Goal: Information Seeking & Learning: Check status

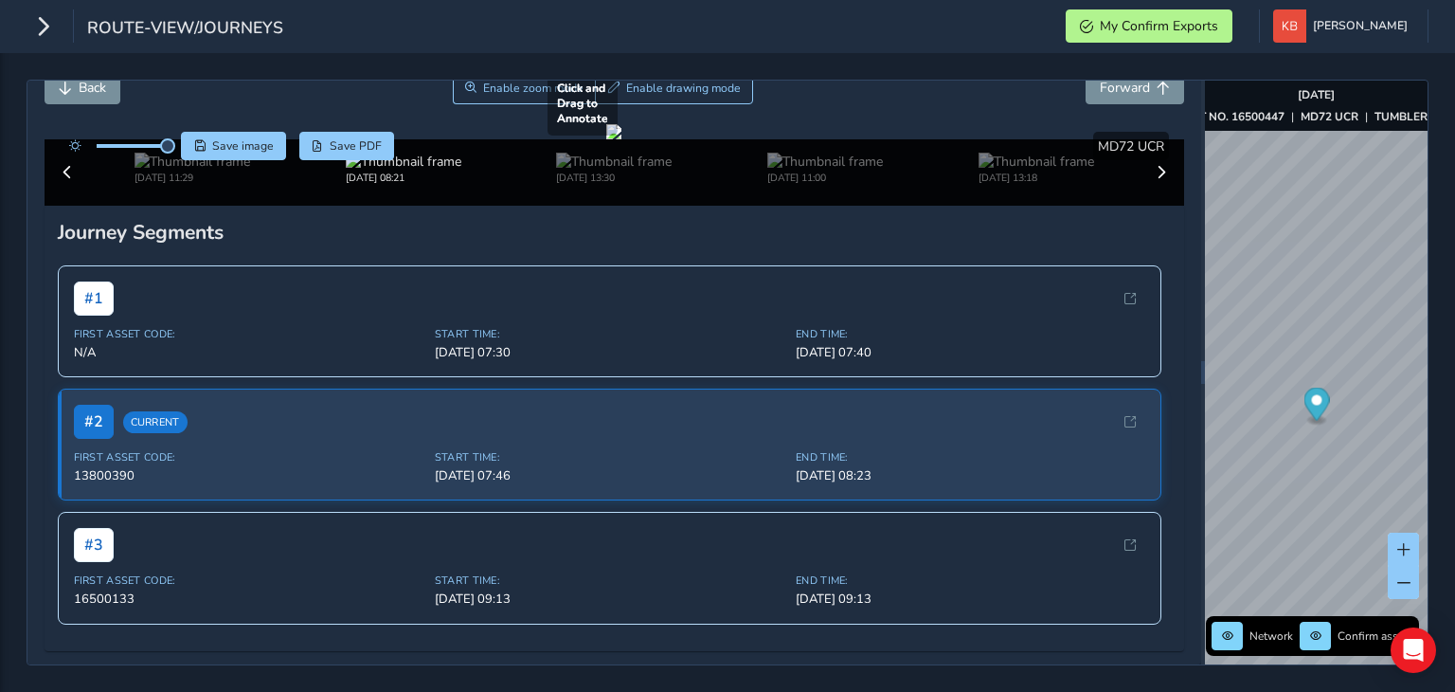
scroll to position [189, 0]
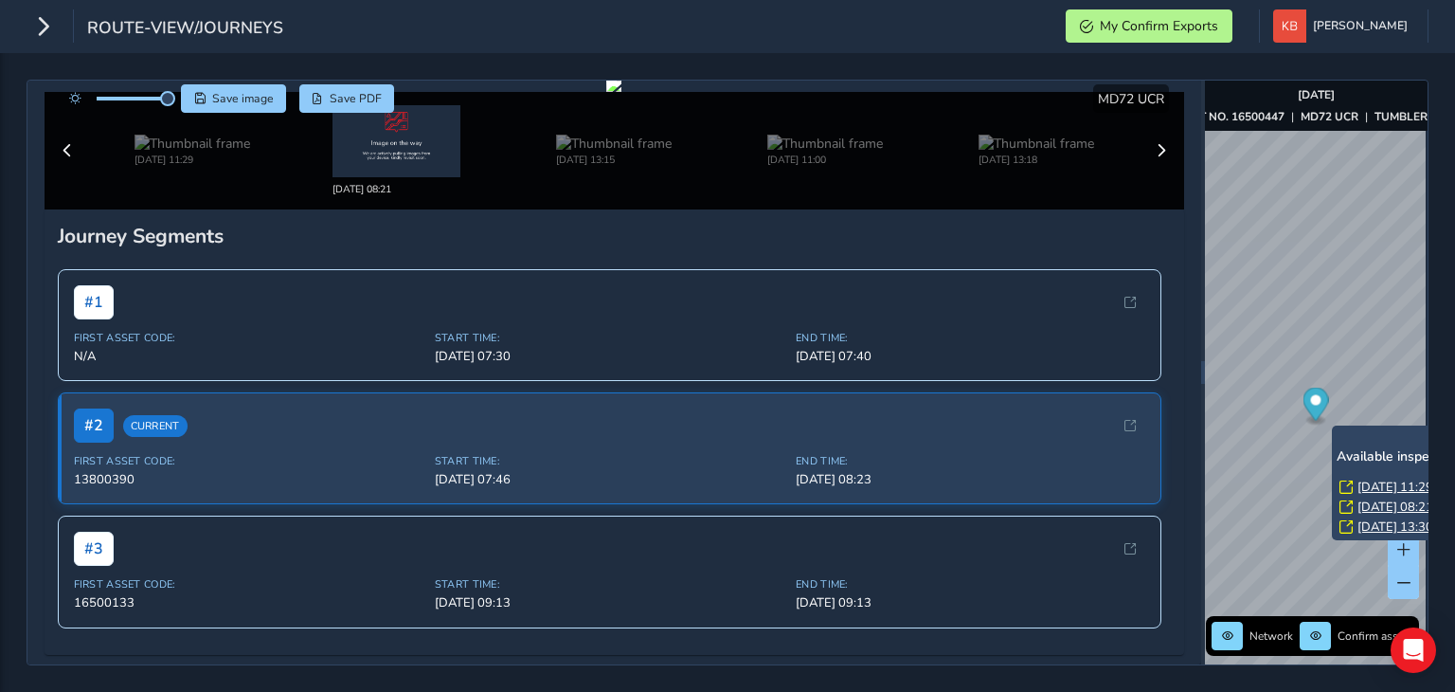
click at [1334, 425] on div "x Available inspection trips: [DATE] 11:29 [DATE] 08:21 [DATE] 13:30" at bounding box center [1426, 482] width 189 height 115
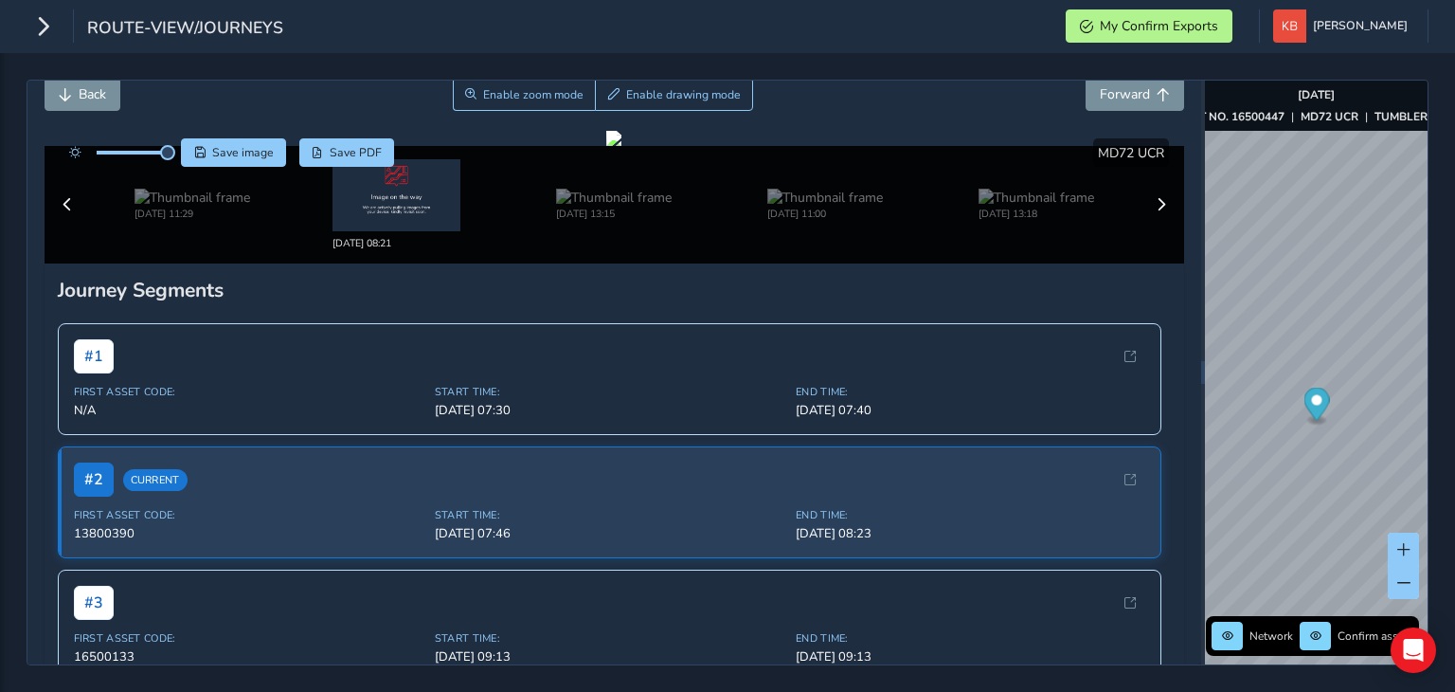
scroll to position [0, 0]
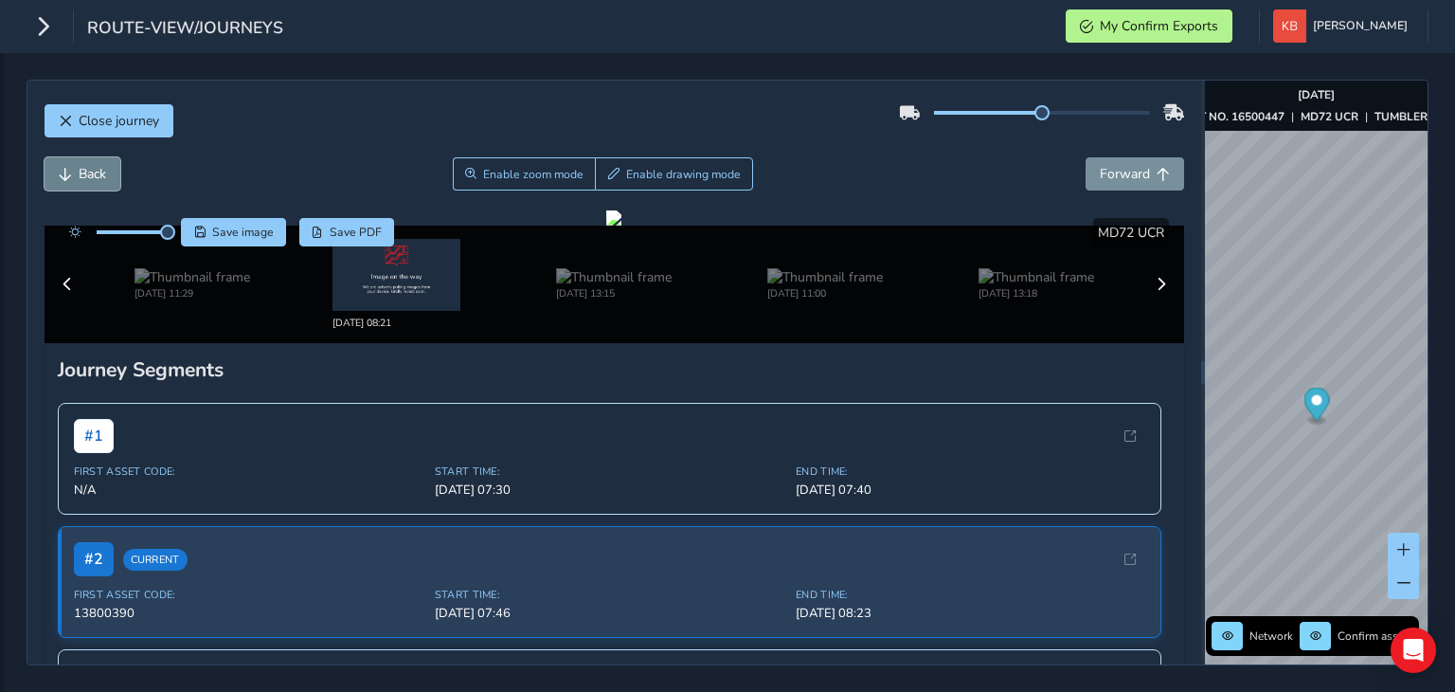
click at [94, 171] on span "Back" at bounding box center [92, 174] width 27 height 18
click at [38, 24] on icon "button" at bounding box center [43, 25] width 20 height 33
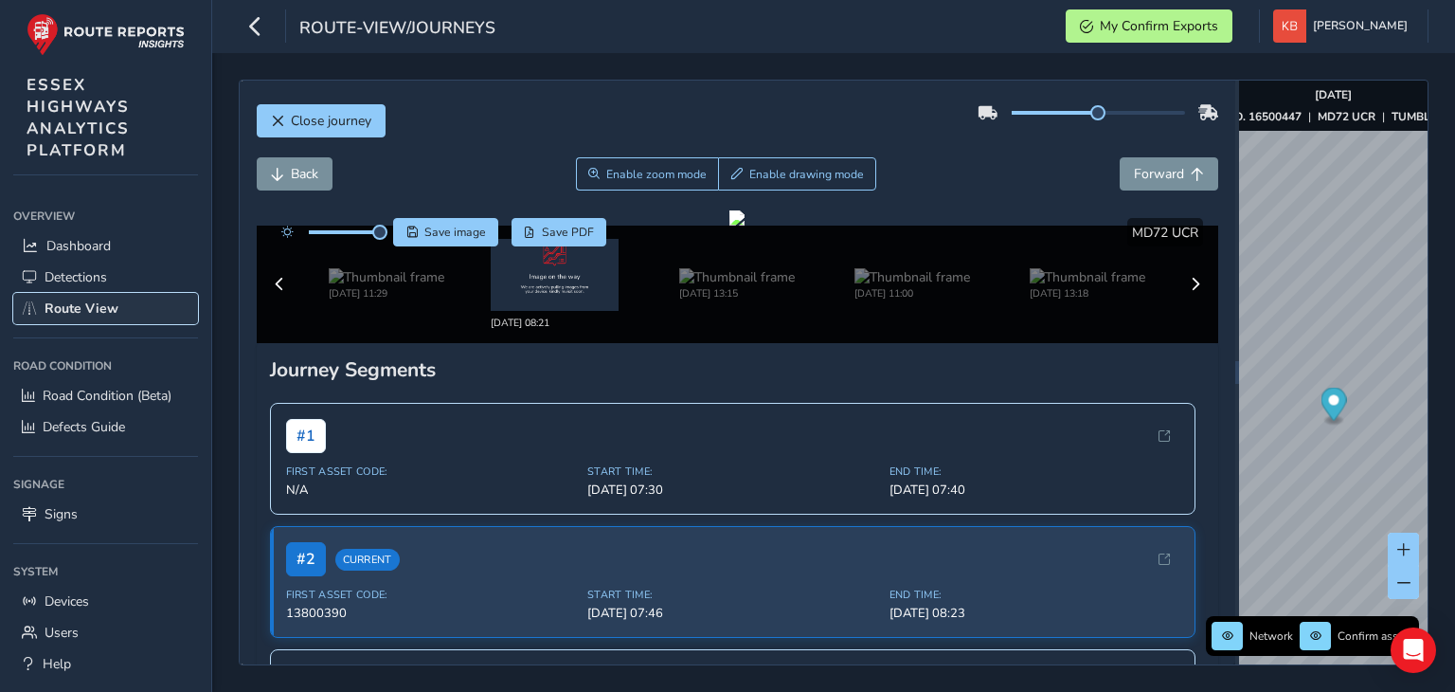
click at [56, 313] on span "Route View" at bounding box center [82, 308] width 74 height 18
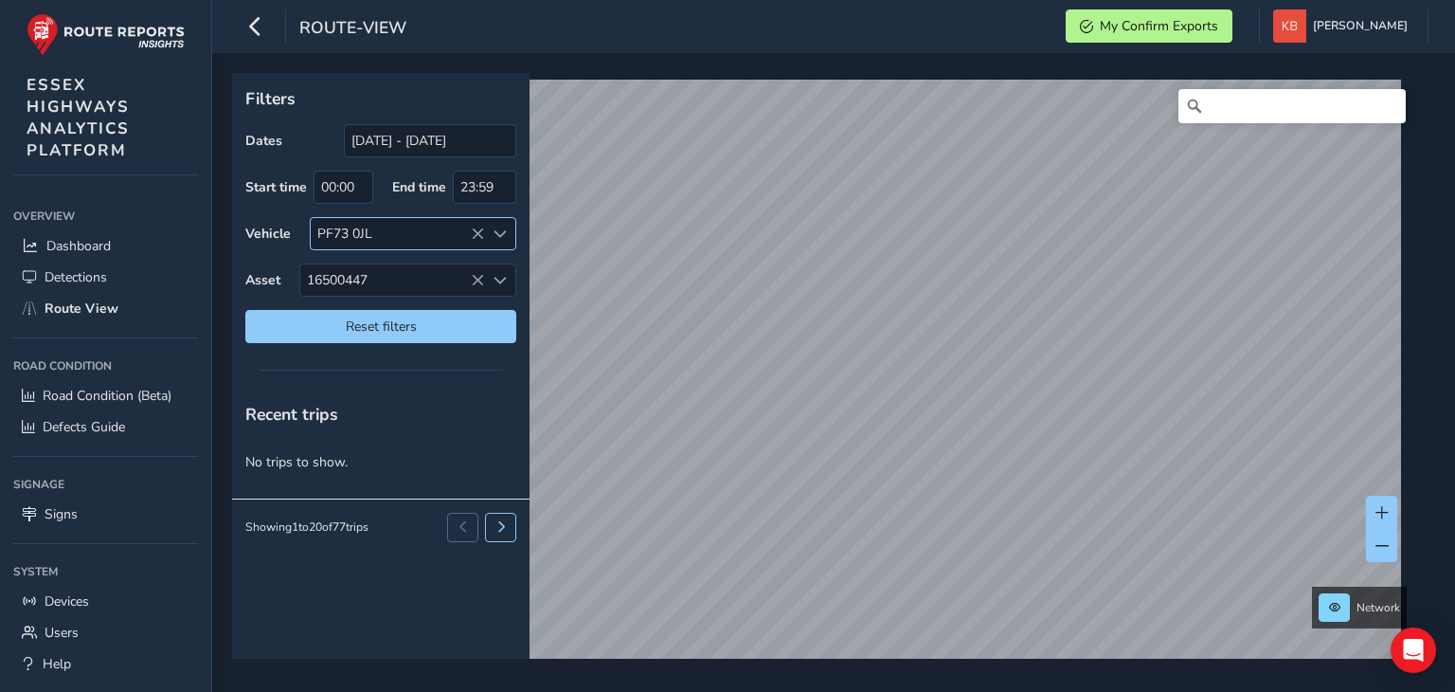
click at [480, 224] on div "PF73 0JL" at bounding box center [397, 233] width 173 height 31
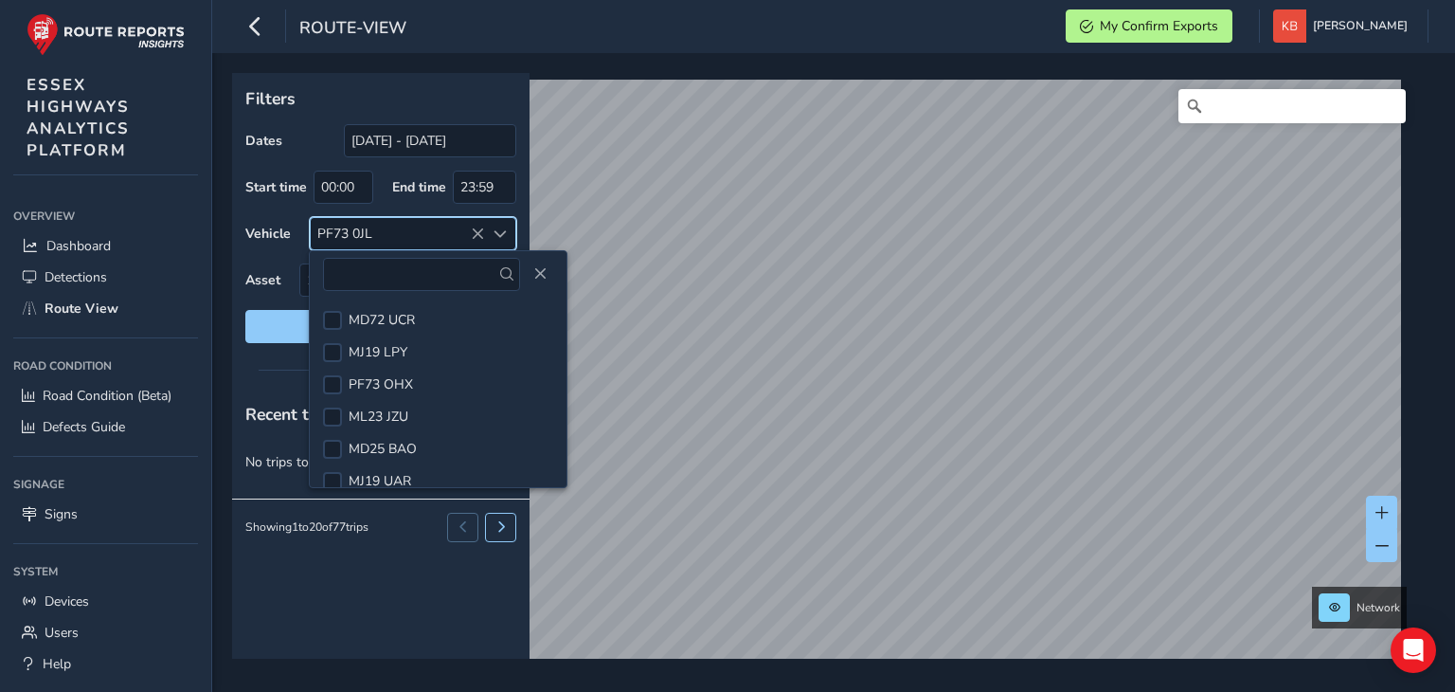
click at [477, 231] on icon at bounding box center [477, 233] width 13 height 13
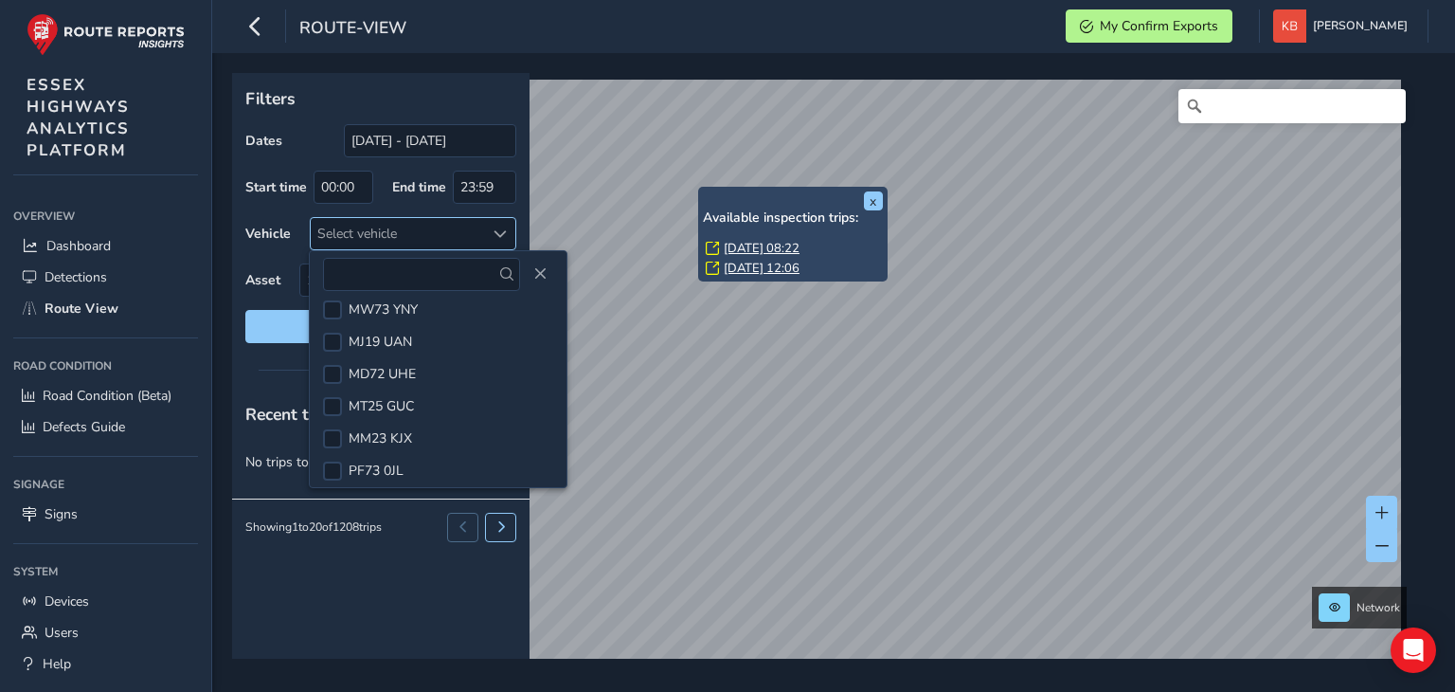
click at [760, 245] on link "[DATE] 08:22" at bounding box center [762, 248] width 76 height 17
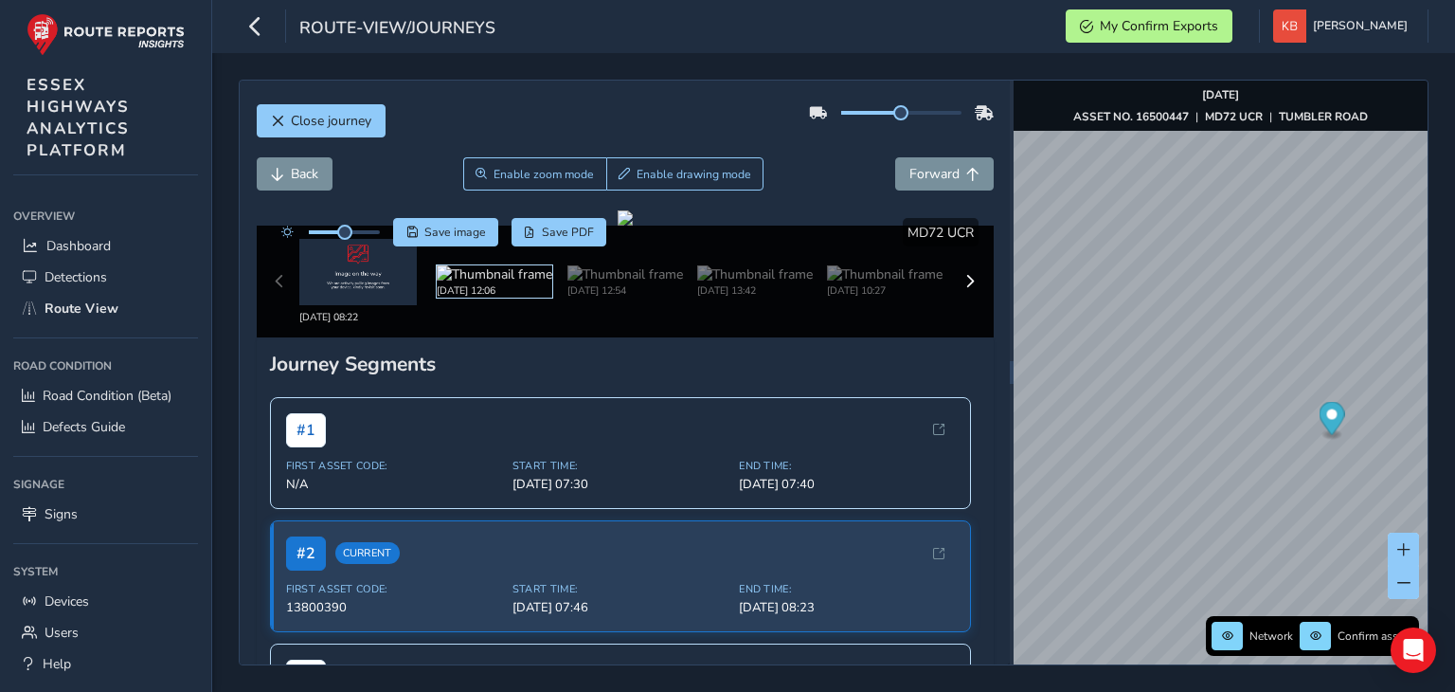
click at [504, 283] on img at bounding box center [495, 274] width 116 height 18
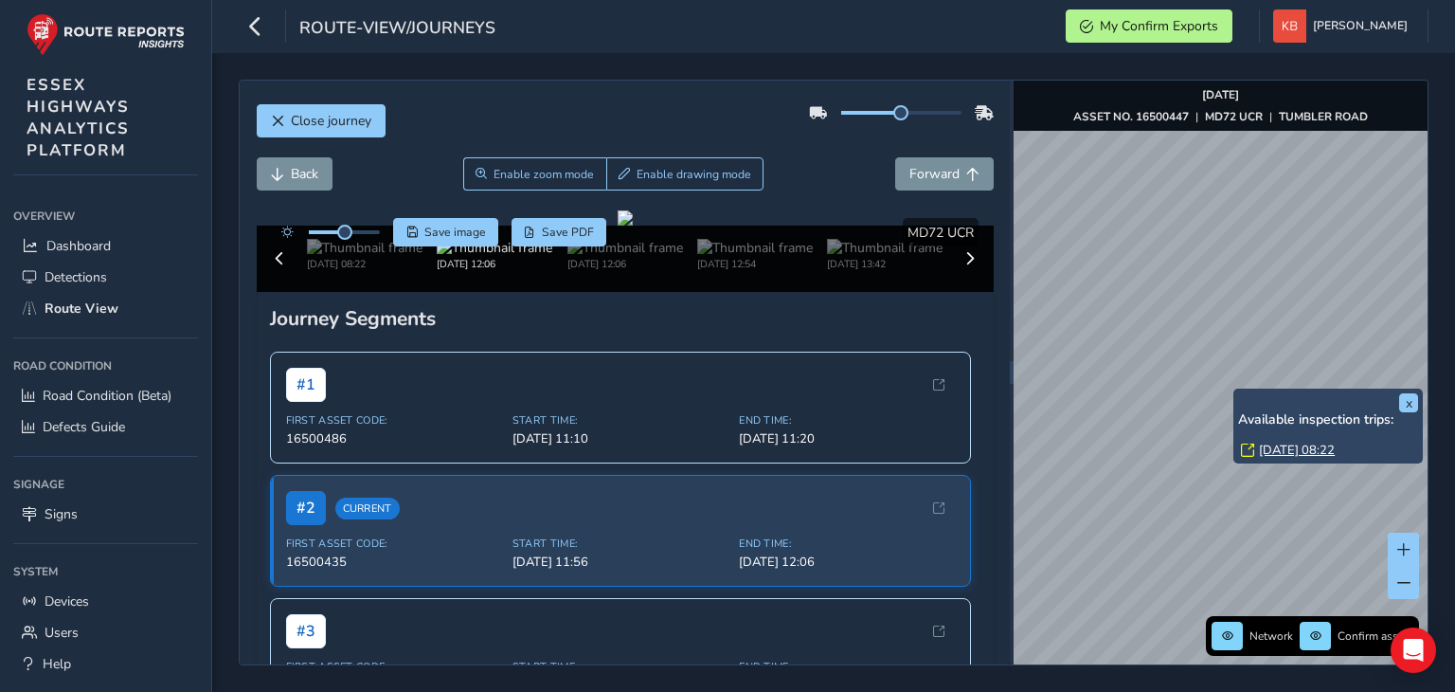
click at [1303, 450] on link "[DATE] 08:22" at bounding box center [1297, 449] width 76 height 17
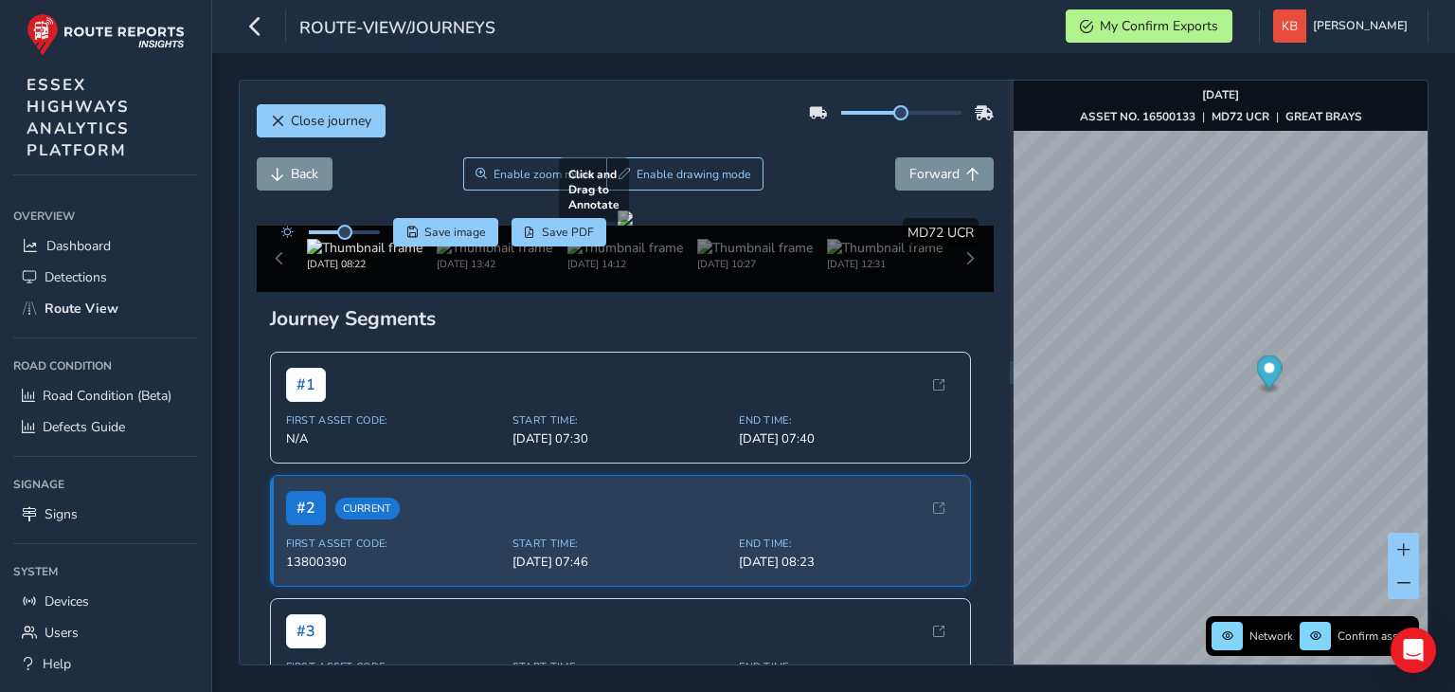
click at [618, 225] on div at bounding box center [625, 217] width 15 height 15
click at [1454, 324] on div "Close journey Back Enable zoom mode Enable drawing mode Forward Click and Drag …" at bounding box center [833, 372] width 1243 height 639
click at [767, 543] on div "Close journey Back Enable zoom mode Enable drawing mode Forward Click and Drag …" at bounding box center [834, 372] width 1190 height 585
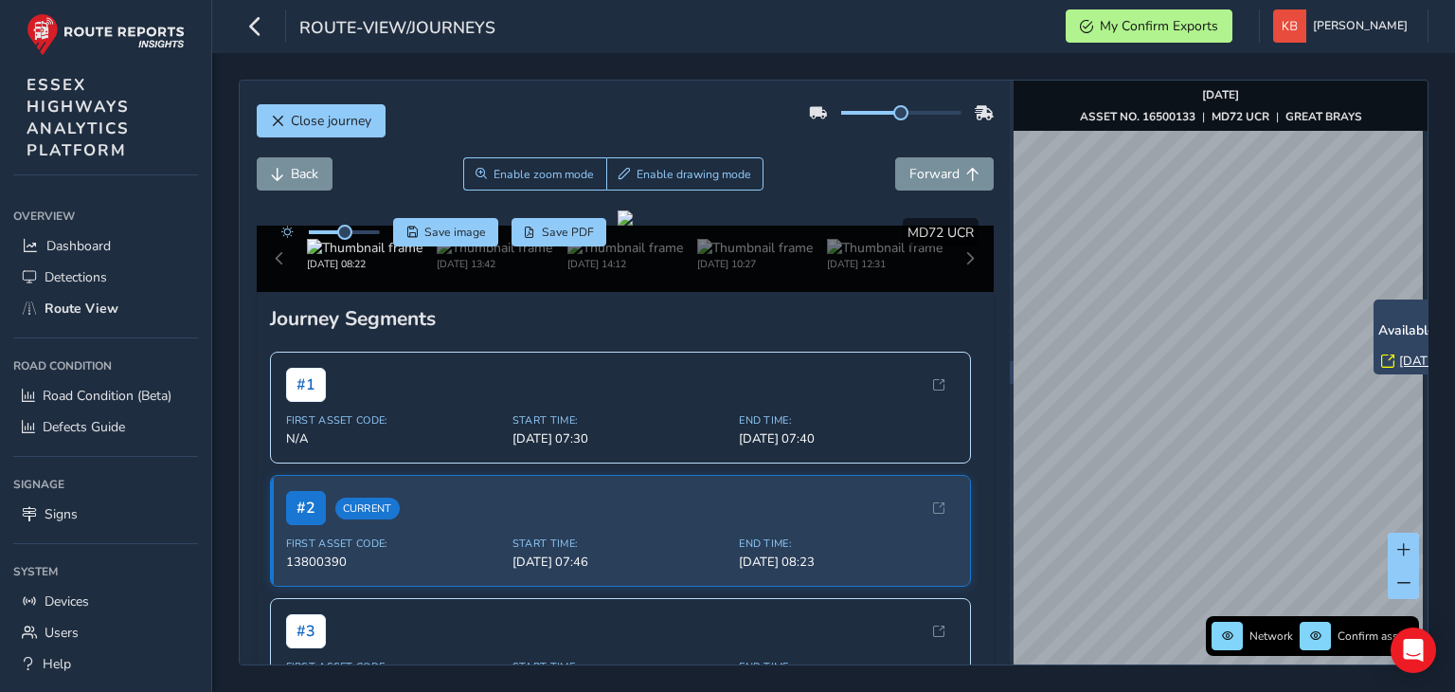
click at [1403, 357] on link "[DATE] 14:15" at bounding box center [1437, 360] width 76 height 17
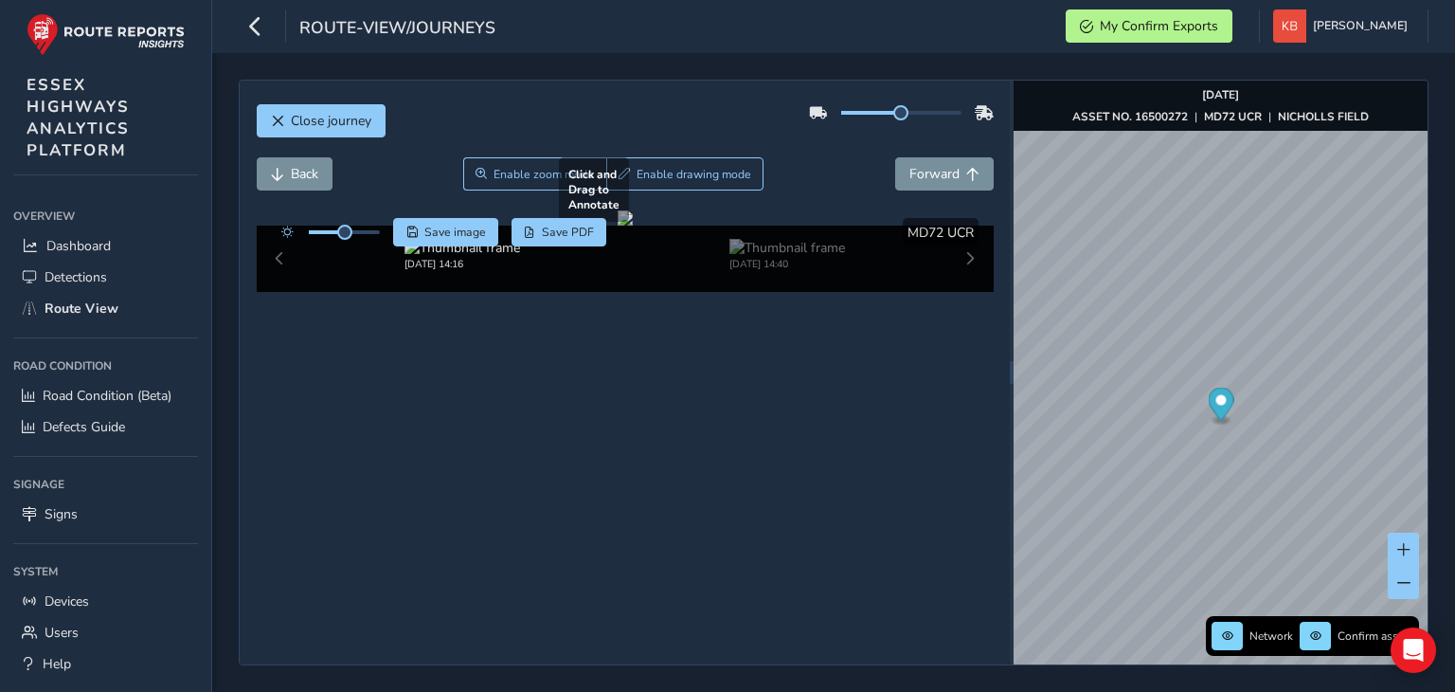
drag, startPoint x: 496, startPoint y: 483, endPoint x: 599, endPoint y: 437, distance: 112.4
click at [618, 225] on div at bounding box center [625, 217] width 15 height 15
drag, startPoint x: 345, startPoint y: 233, endPoint x: 389, endPoint y: 238, distance: 44.8
click at [389, 238] on div "Save image Save PDF" at bounding box center [439, 232] width 335 height 28
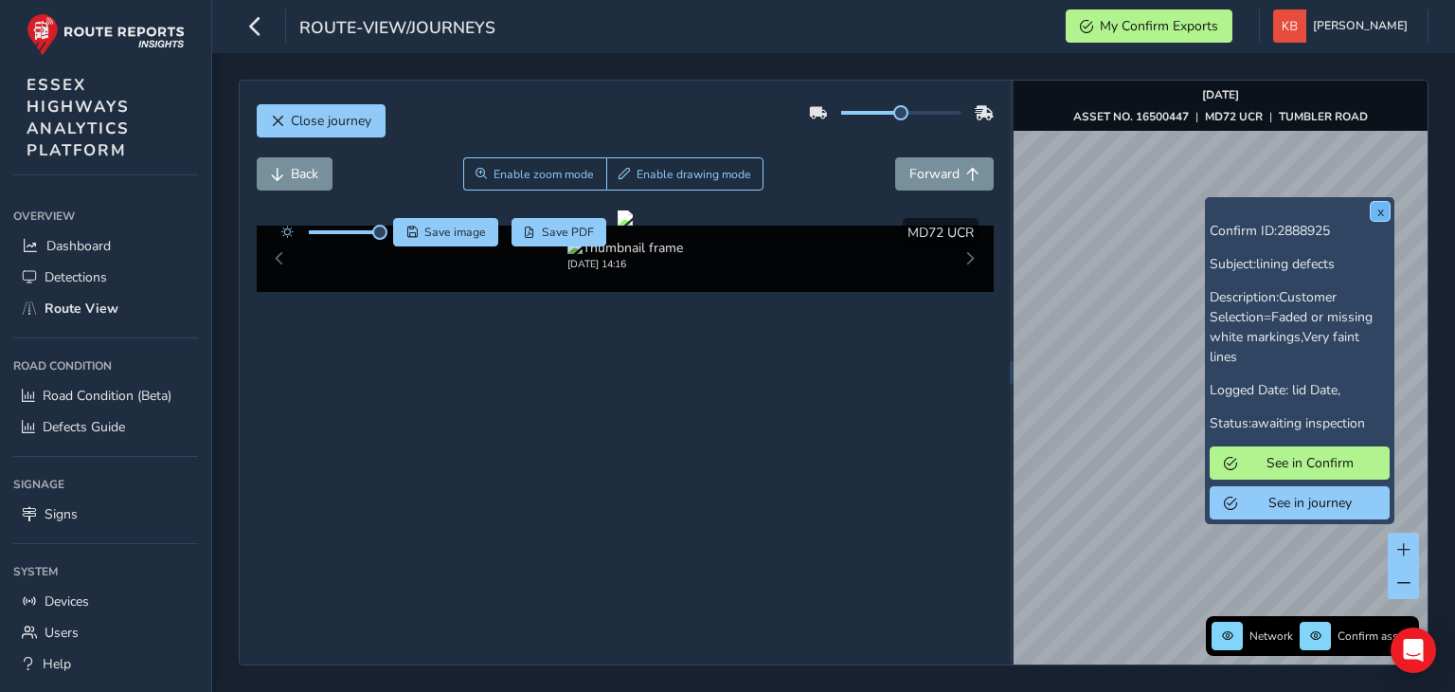
click at [1377, 208] on button "x" at bounding box center [1380, 211] width 19 height 19
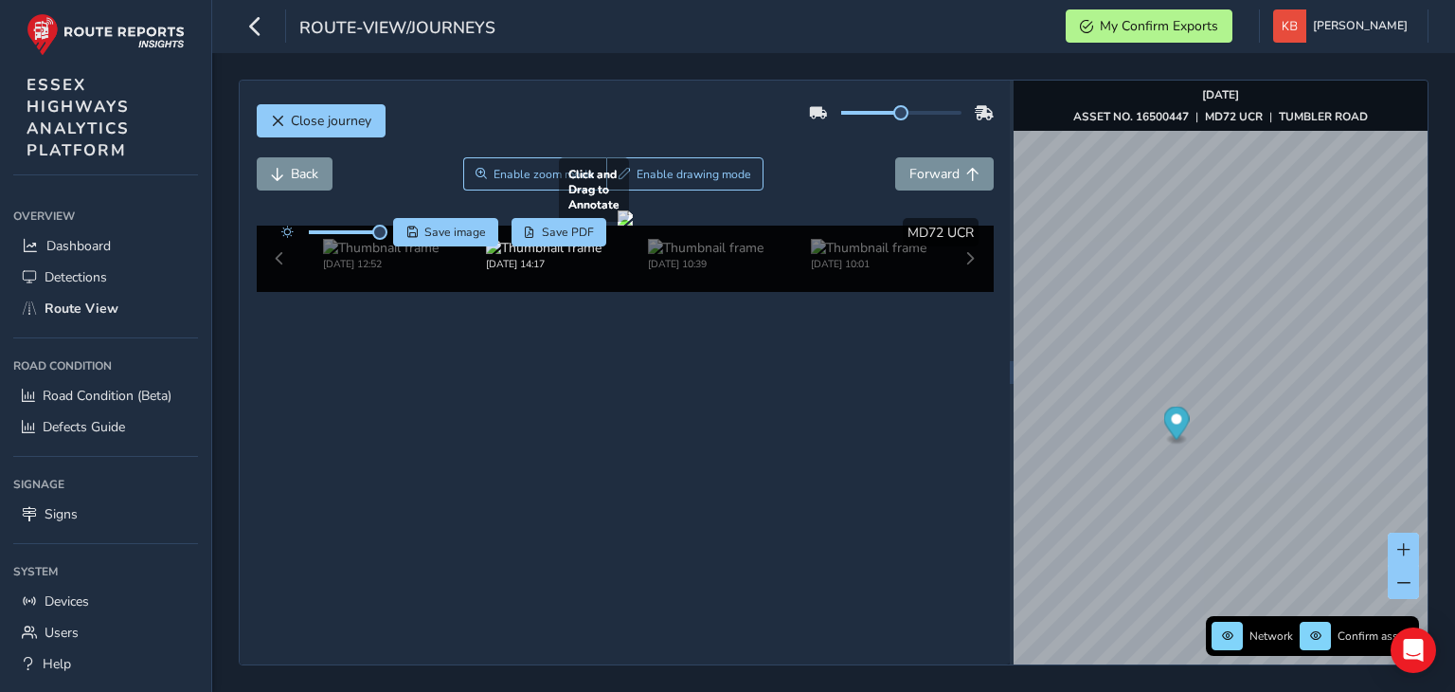
drag, startPoint x: 477, startPoint y: 493, endPoint x: 595, endPoint y: 437, distance: 130.1
click at [618, 225] on div at bounding box center [625, 217] width 15 height 15
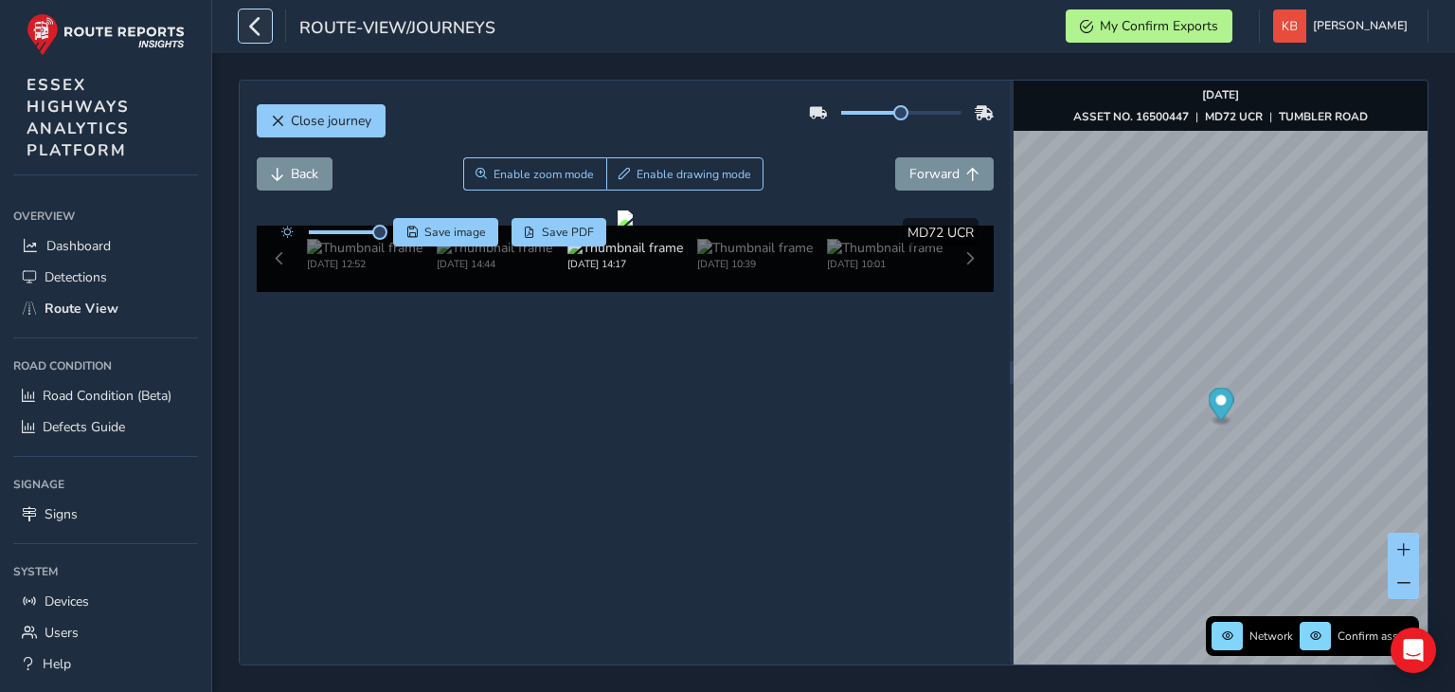
click at [261, 27] on icon "button" at bounding box center [255, 25] width 20 height 33
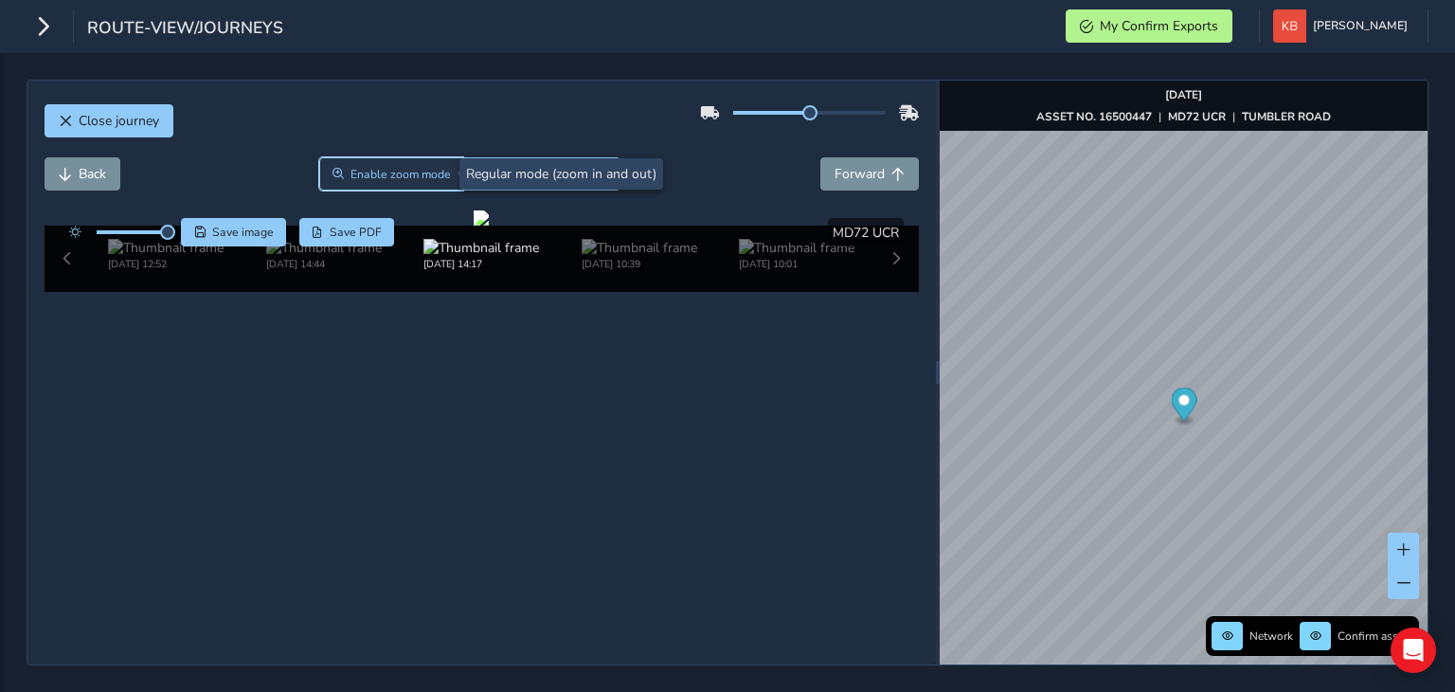
click at [373, 177] on span "Enable zoom mode" at bounding box center [401, 174] width 100 height 15
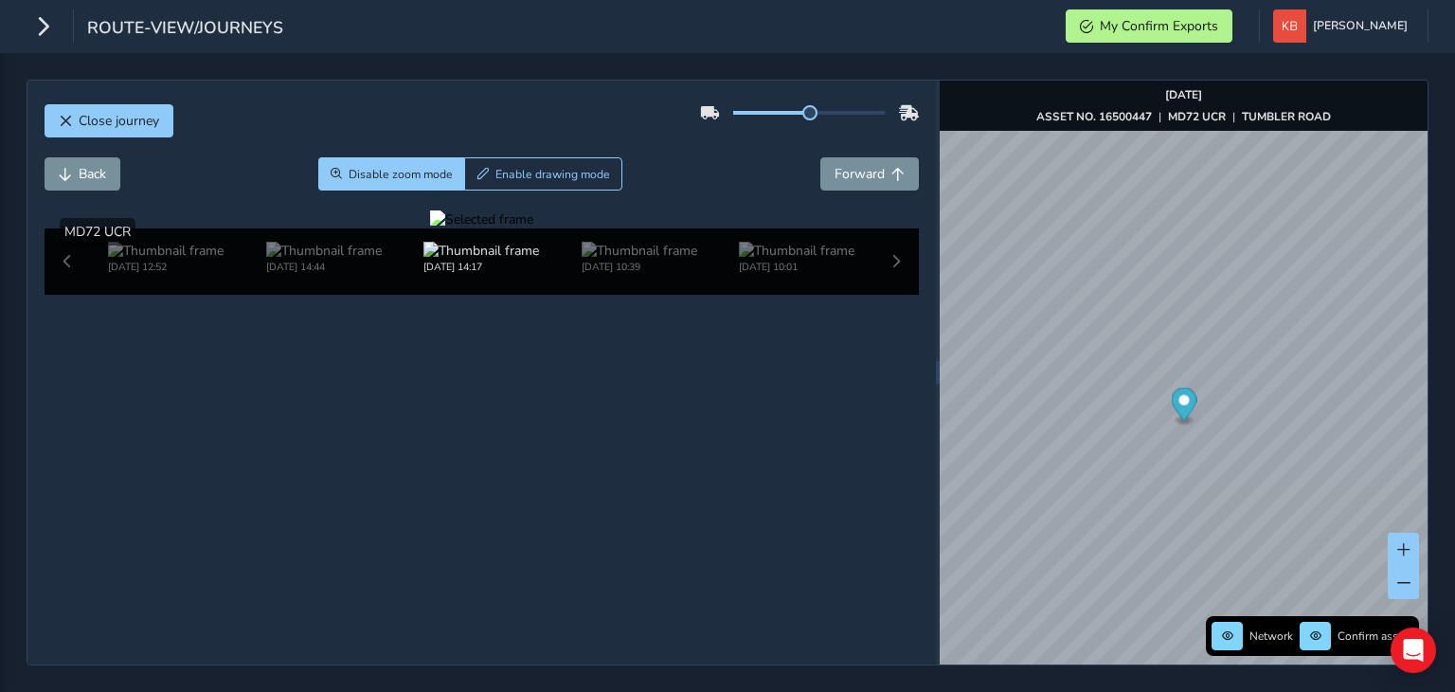
click at [430, 228] on div at bounding box center [481, 219] width 103 height 18
click at [333, 503] on img at bounding box center [1166, 342] width 2728 height 1535
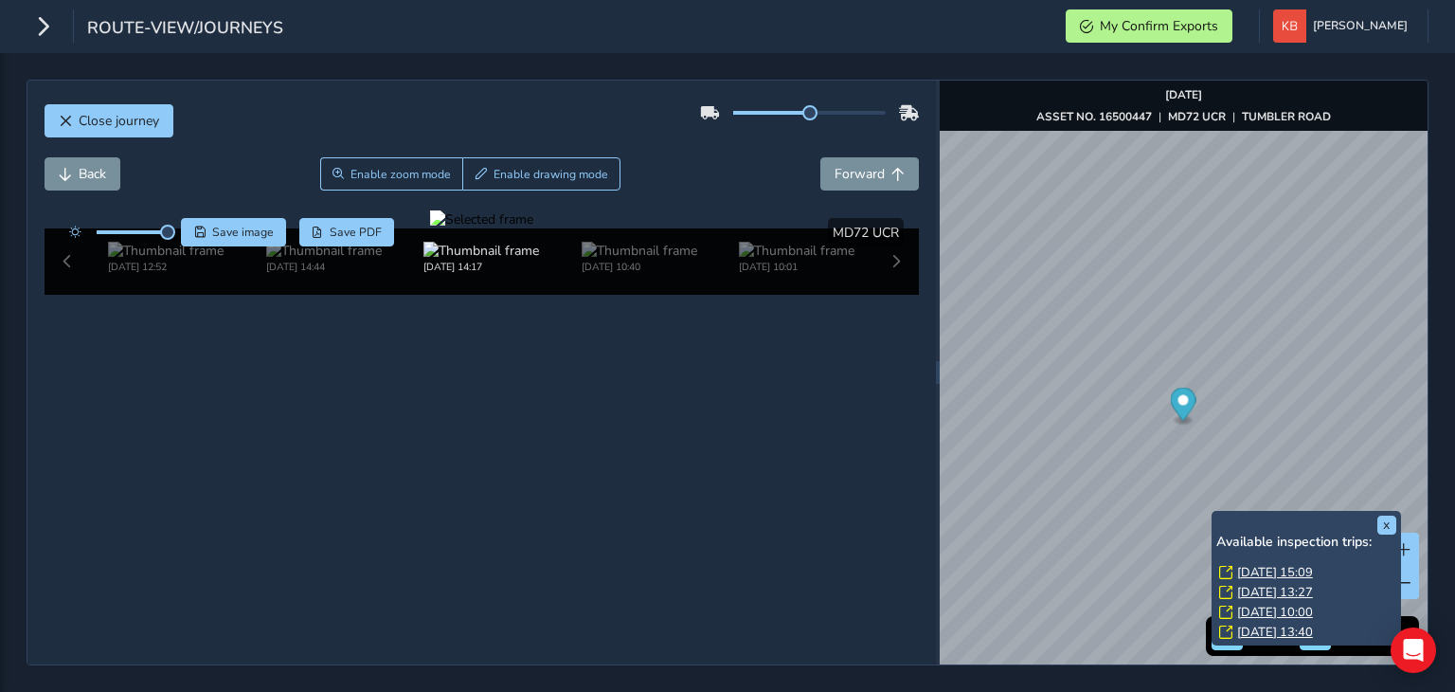
click at [1262, 573] on link "[DATE] 15:09" at bounding box center [1275, 572] width 76 height 17
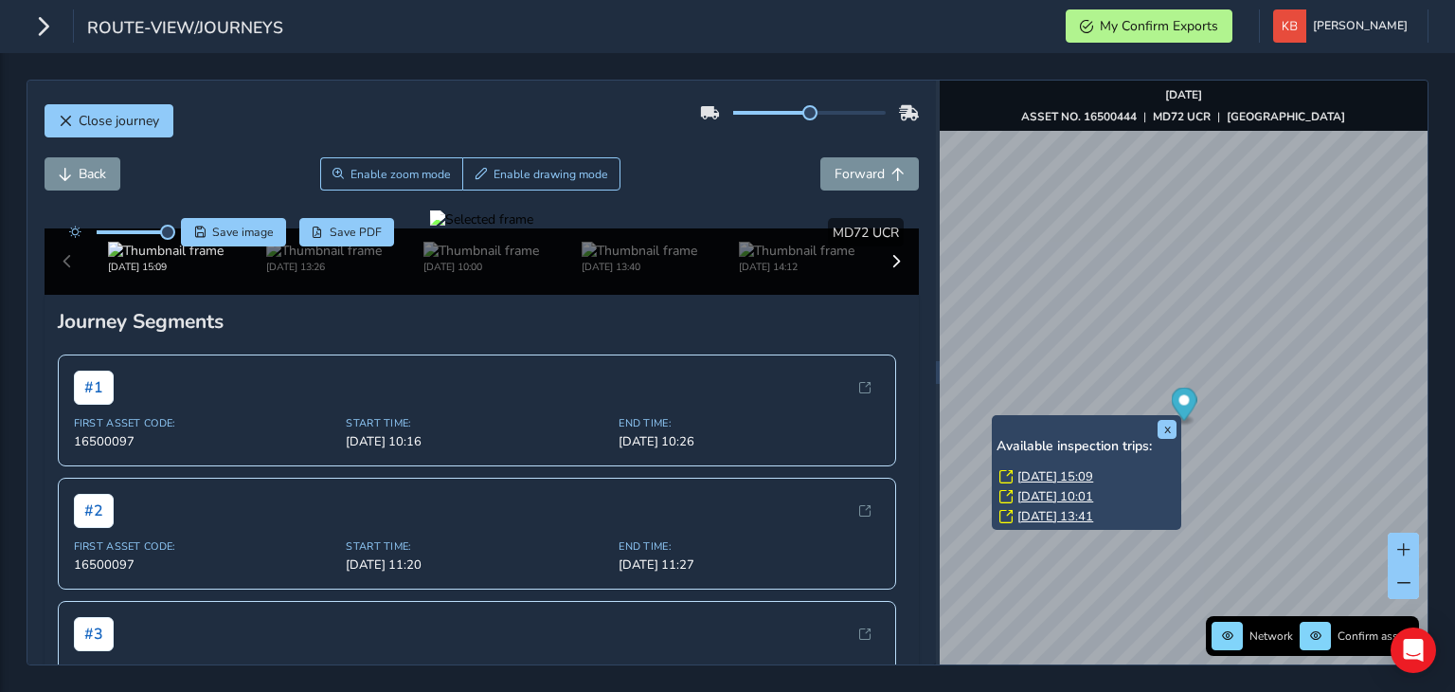
click at [1048, 475] on link "[DATE] 15:09" at bounding box center [1055, 476] width 76 height 17
